Goal: Transaction & Acquisition: Book appointment/travel/reservation

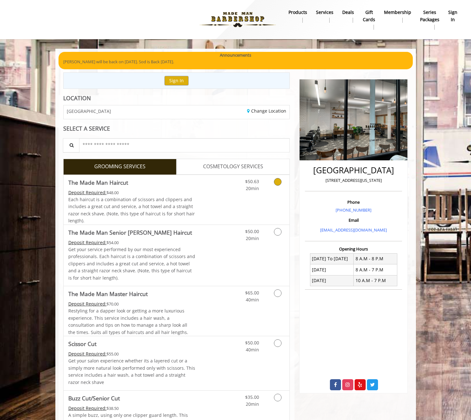
click at [279, 181] on icon "Grooming services" at bounding box center [278, 182] width 8 height 8
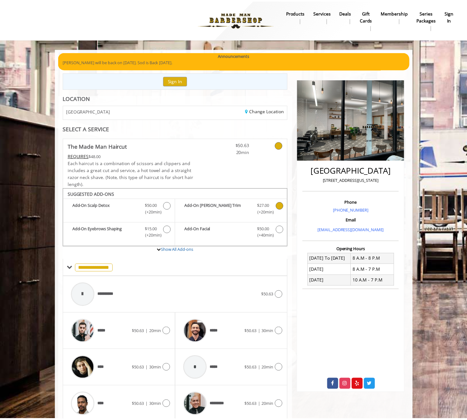
scroll to position [25, 0]
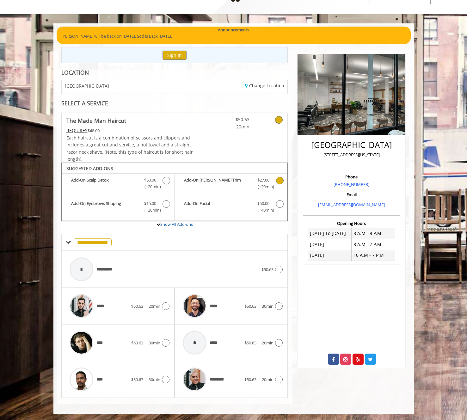
click at [243, 190] on label "Add-On [PERSON_NAME] Trim Discounted Price $27.00 (+20min )" at bounding box center [231, 184] width 107 height 15
click at [230, 375] on div "*********" at bounding box center [212, 379] width 65 height 30
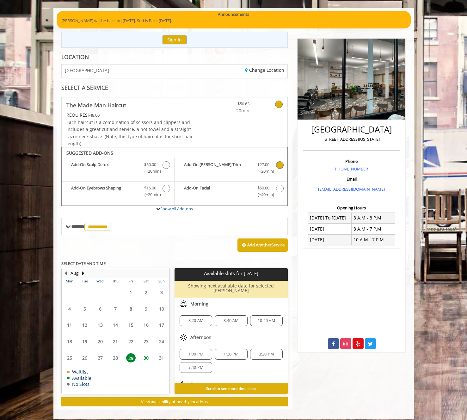
scroll to position [0, 0]
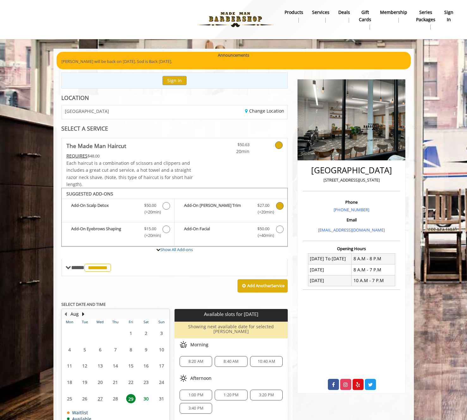
click at [231, 359] on span "8:40 AM" at bounding box center [231, 361] width 15 height 5
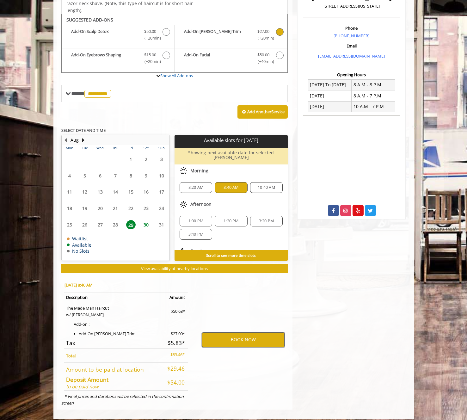
click at [216, 332] on button "BOOK NOW" at bounding box center [243, 339] width 83 height 15
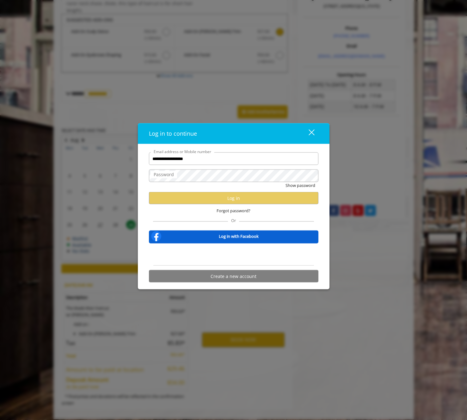
type input "**********"
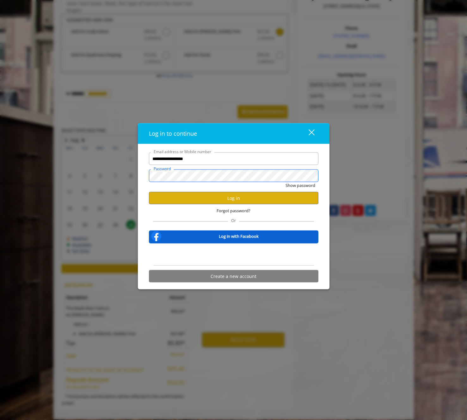
click at [286, 182] on button "Show password" at bounding box center [301, 185] width 30 height 7
click at [217, 197] on button "Log in" at bounding box center [233, 198] width 169 height 12
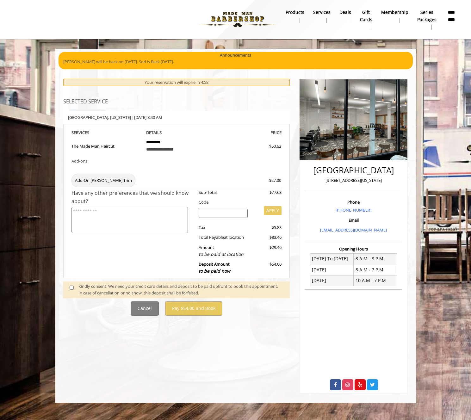
click at [109, 290] on div "Kindly consent: We need your credit card details and deposit to be paid upfront…" at bounding box center [180, 289] width 205 height 13
click at [69, 287] on span at bounding box center [74, 289] width 19 height 13
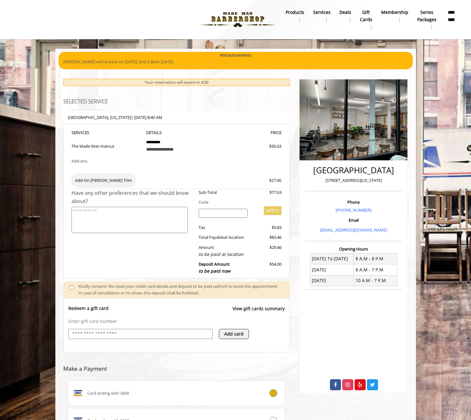
scroll to position [24, 0]
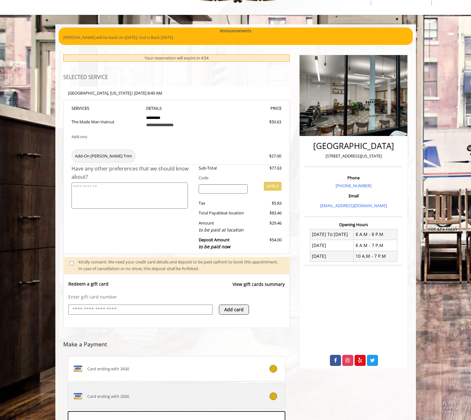
click at [280, 393] on div at bounding box center [267, 396] width 36 height 8
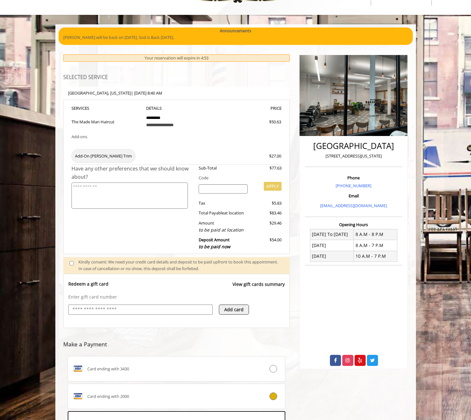
scroll to position [107, 0]
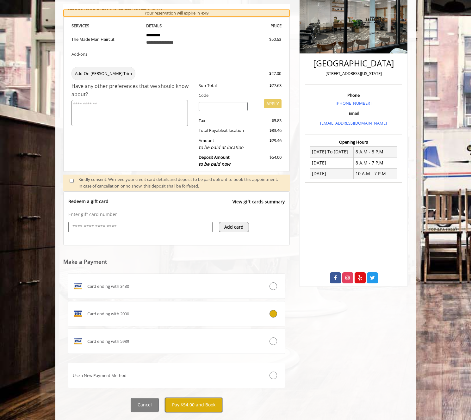
click at [202, 403] on button "Pay $54.00 and Book" at bounding box center [193, 405] width 57 height 14
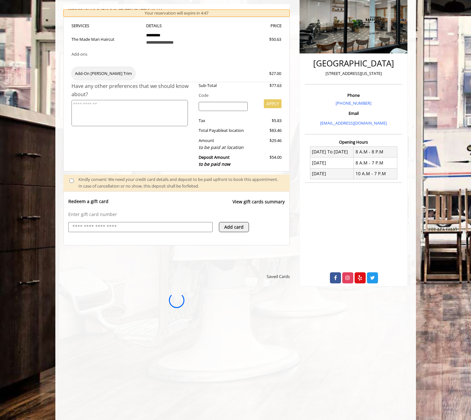
scroll to position [0, 0]
